Goal: Transaction & Acquisition: Purchase product/service

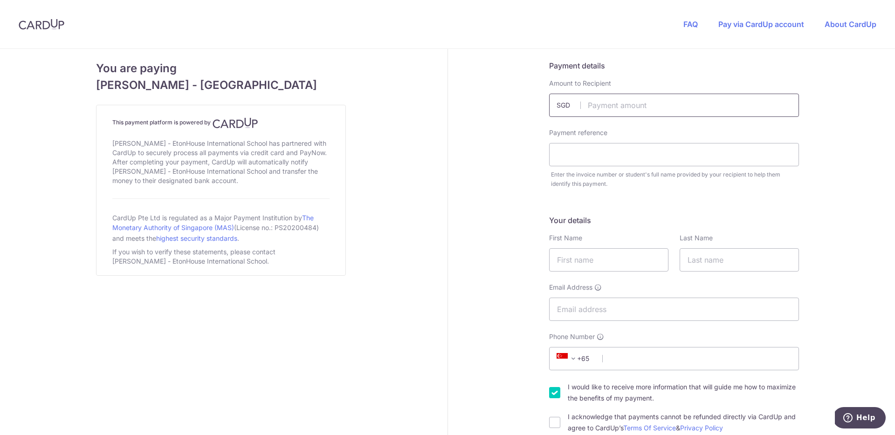
click at [670, 104] on input "text" at bounding box center [674, 105] width 250 height 23
click at [695, 29] on div "FAQ Pay via CardUp account About CardUp" at bounding box center [780, 24] width 230 height 48
click at [695, 27] on link "FAQ" at bounding box center [690, 24] width 14 height 9
click at [771, 26] on link "Pay via CardUp account" at bounding box center [761, 24] width 86 height 9
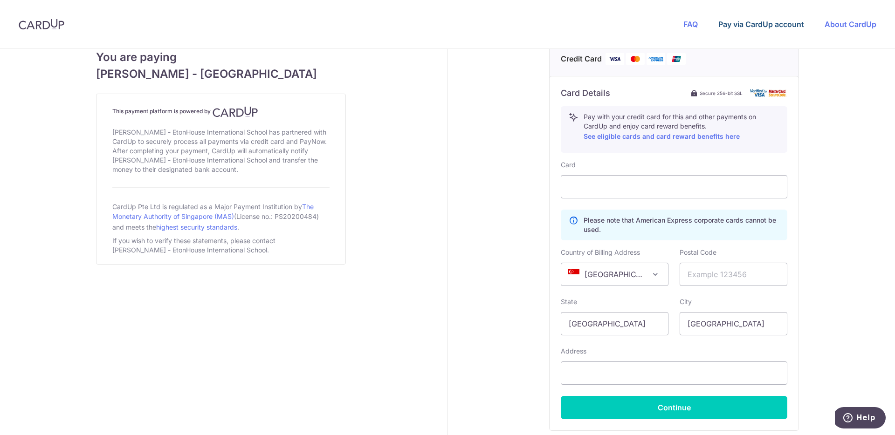
scroll to position [512, 0]
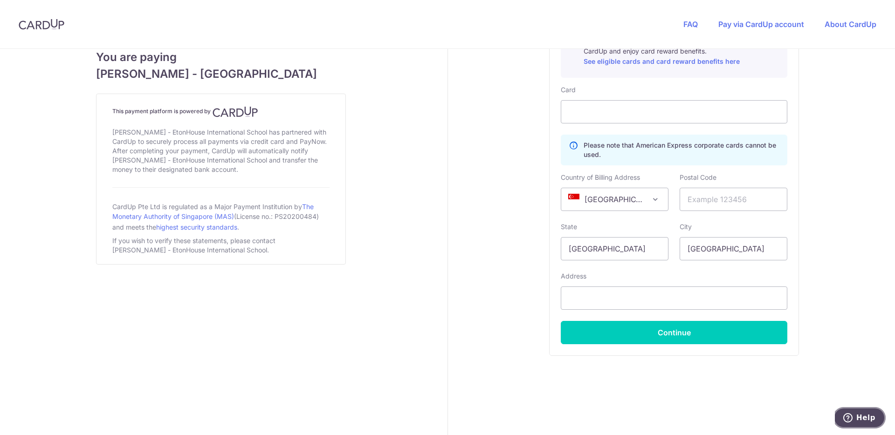
click at [866, 428] on button "Help" at bounding box center [859, 417] width 53 height 21
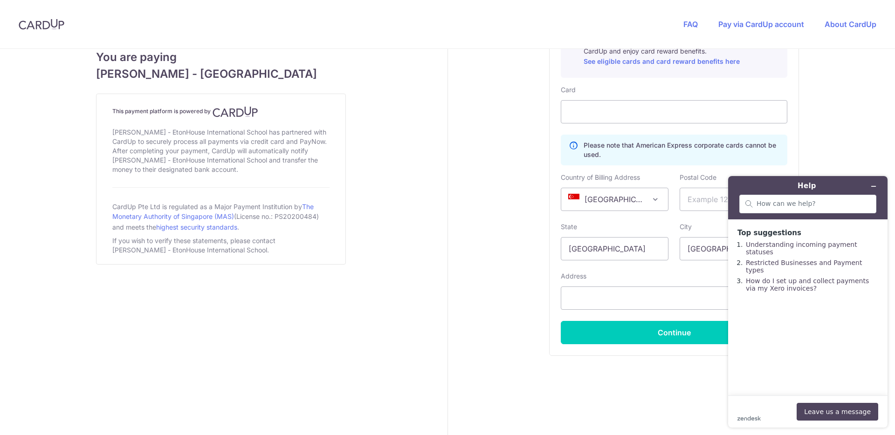
drag, startPoint x: 96, startPoint y: 75, endPoint x: 354, endPoint y: 68, distance: 257.8
click at [343, 71] on span "[PERSON_NAME] - [GEOGRAPHIC_DATA]" at bounding box center [221, 74] width 250 height 17
